Goal: Transaction & Acquisition: Book appointment/travel/reservation

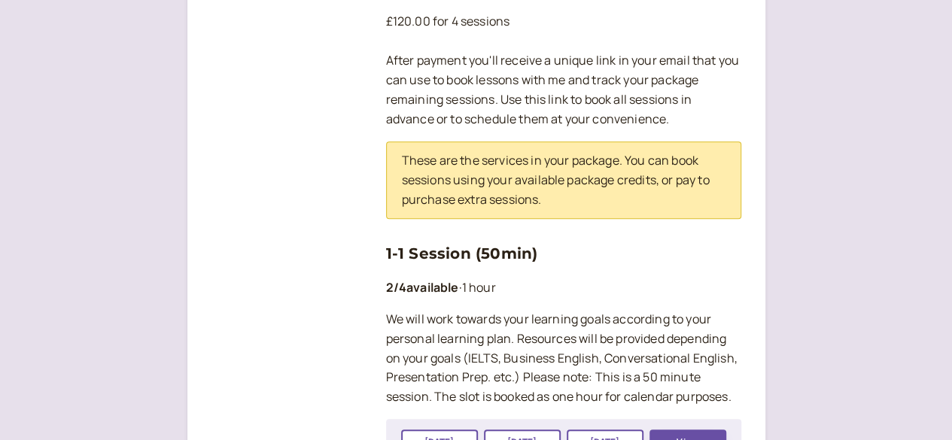
scroll to position [547, 0]
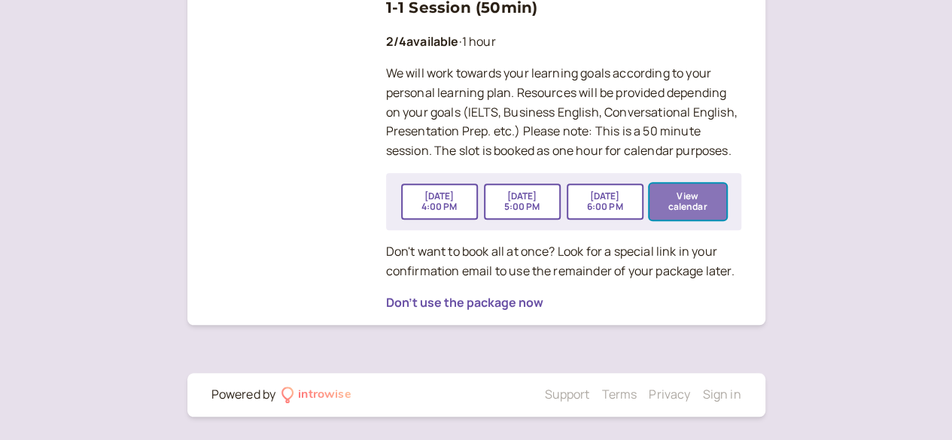
click at [690, 206] on button "View calendar" at bounding box center [688, 202] width 77 height 36
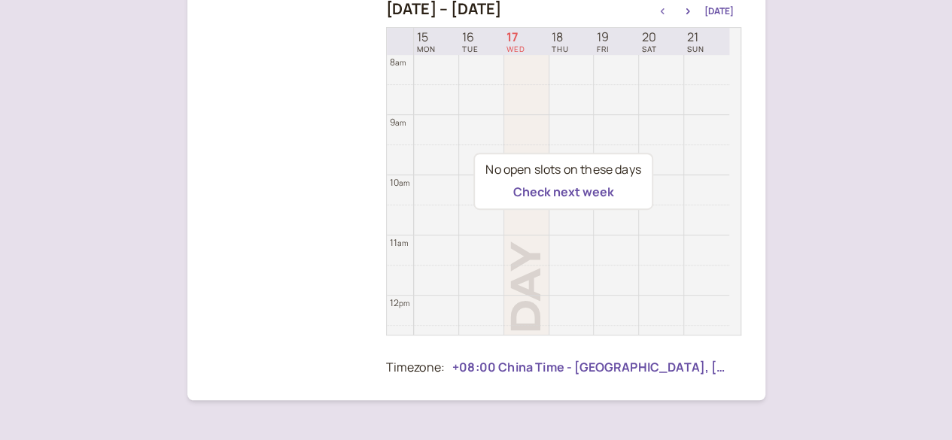
scroll to position [76, 0]
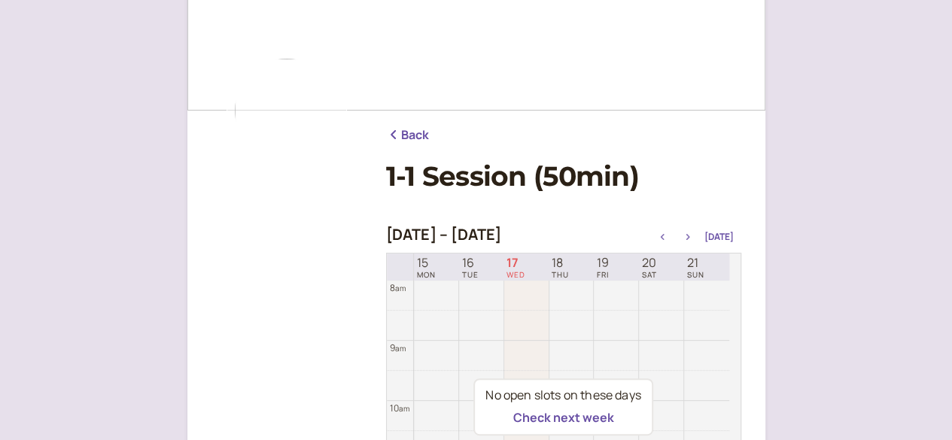
click at [690, 236] on icon "button" at bounding box center [688, 237] width 4 height 6
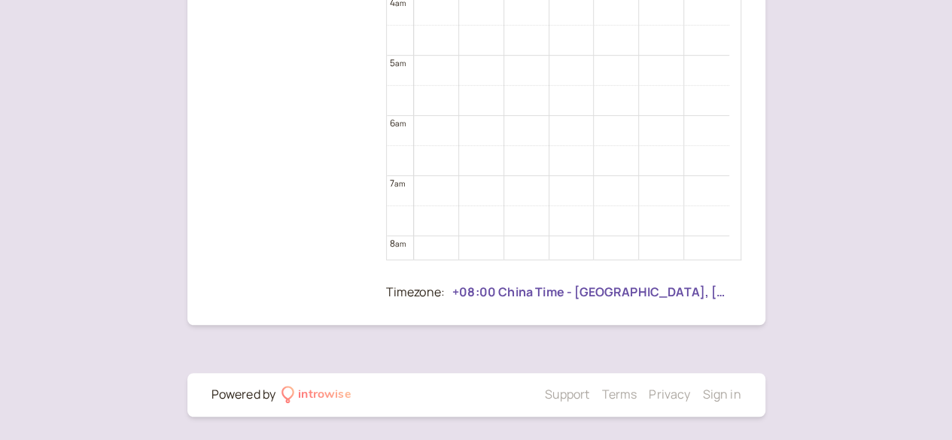
scroll to position [0, 0]
click at [306, 84] on div at bounding box center [287, 91] width 151 height 443
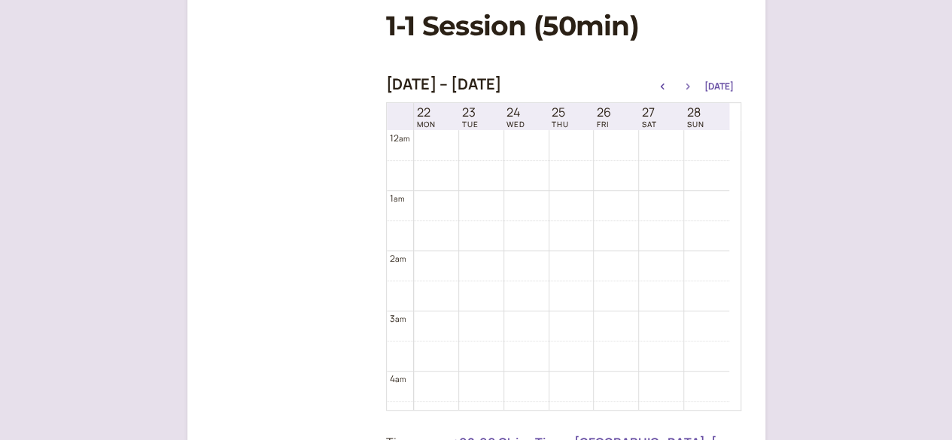
click at [687, 86] on icon "button" at bounding box center [688, 87] width 18 height 6
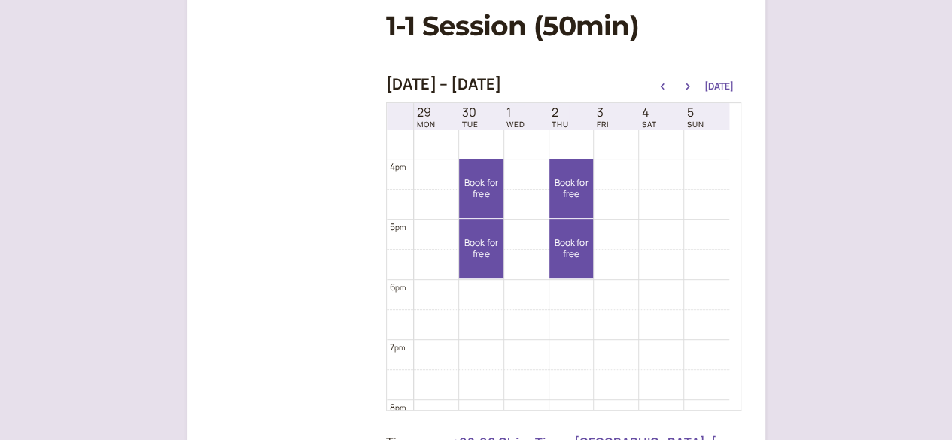
scroll to position [1161, 0]
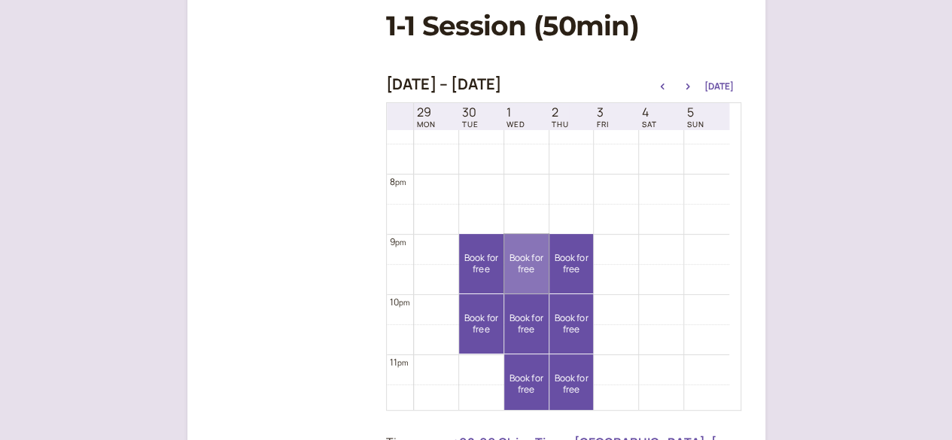
click at [522, 272] on link "Book for free free" at bounding box center [526, 263] width 44 height 59
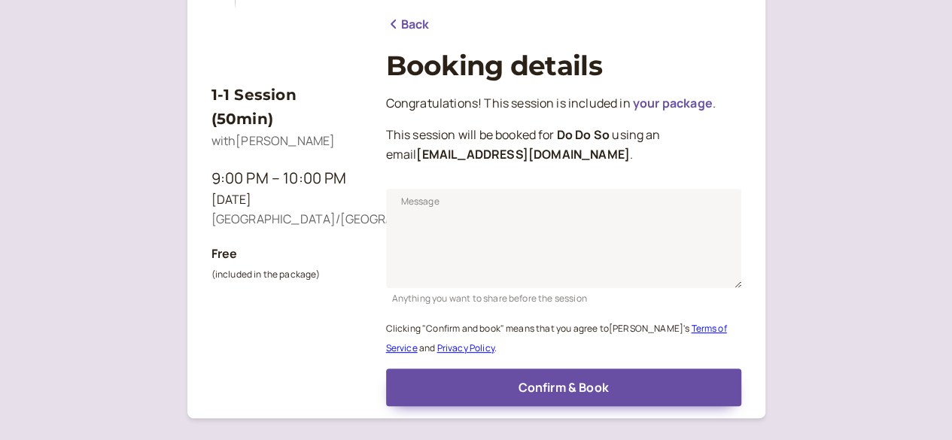
scroll to position [262, 0]
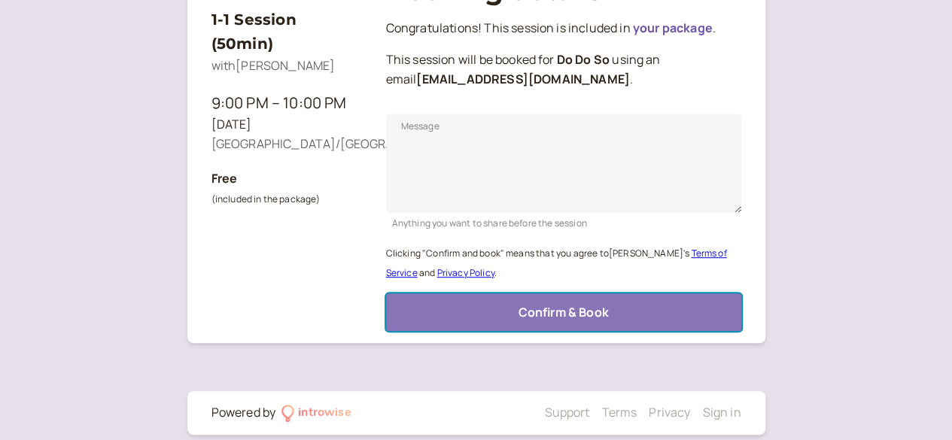
click at [592, 314] on span "Confirm & Book" at bounding box center [563, 312] width 90 height 17
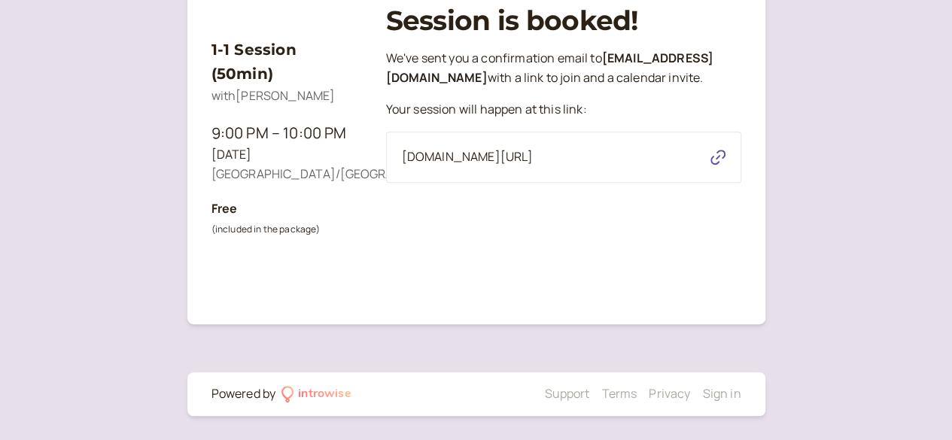
scroll to position [232, 0]
